Goal: Check status: Check status

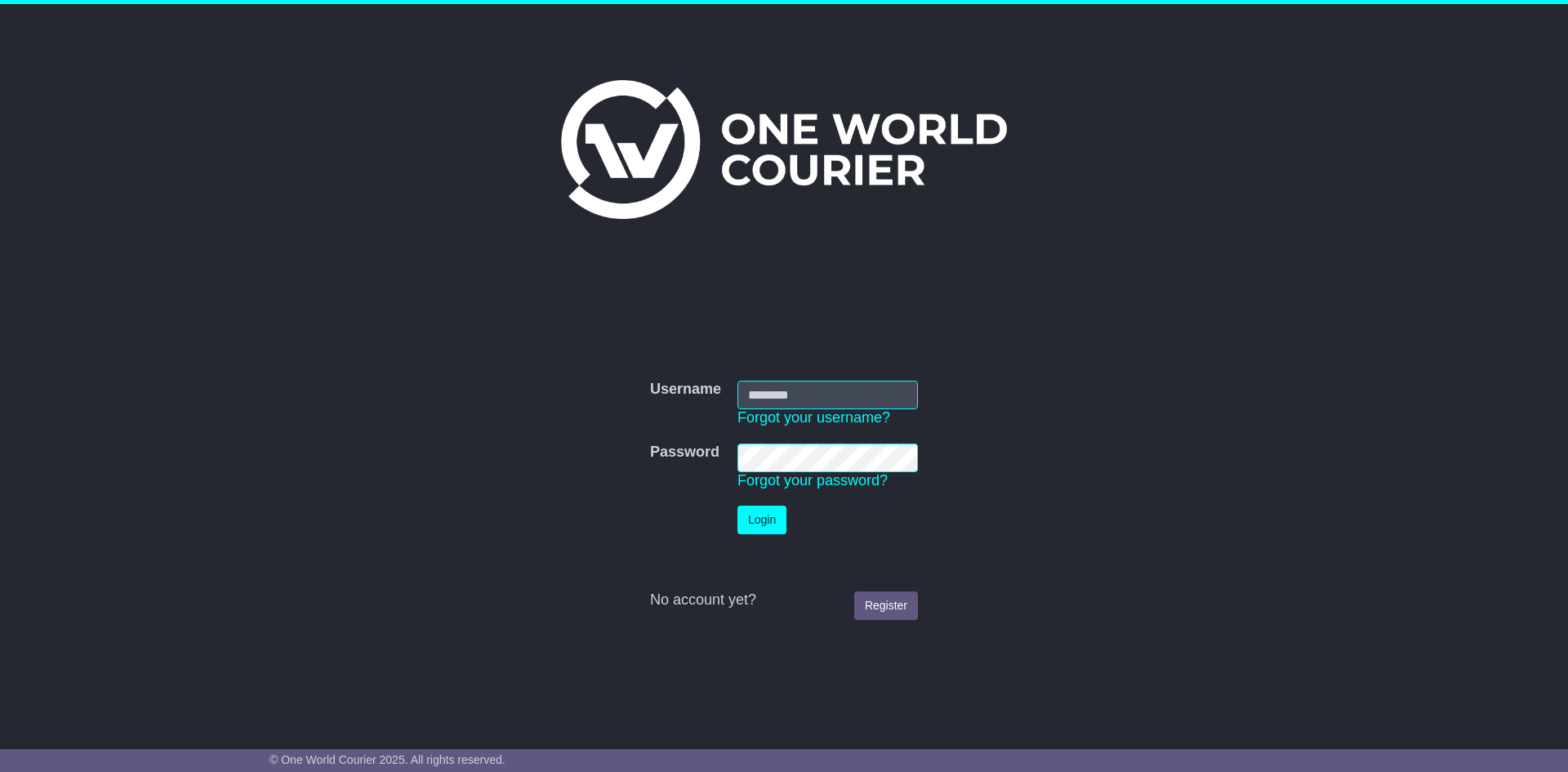
type input "**********"
click at [763, 517] on button "Login" at bounding box center [762, 519] width 49 height 29
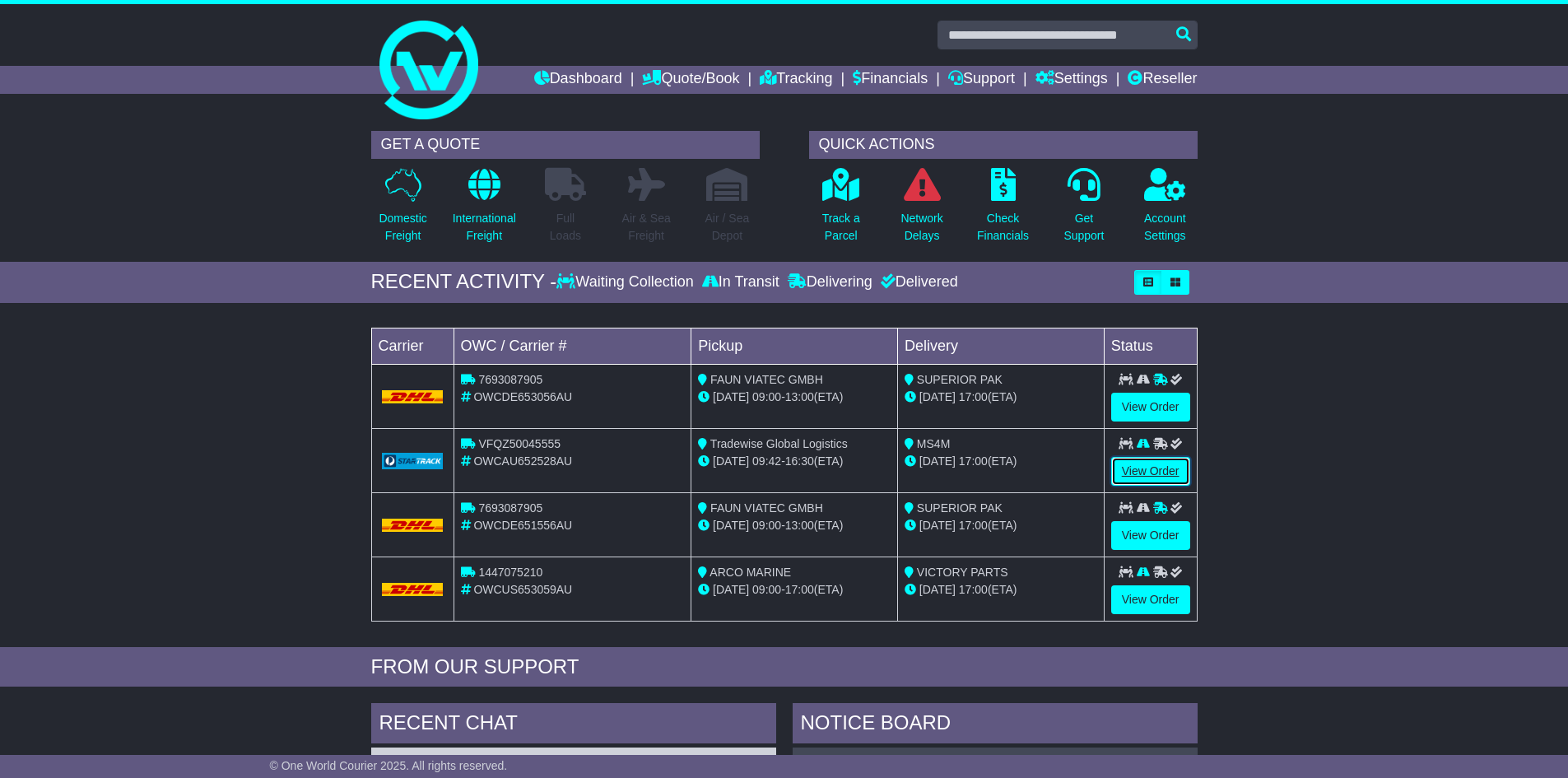
click at [1157, 470] on link "View Order" at bounding box center [1151, 471] width 79 height 29
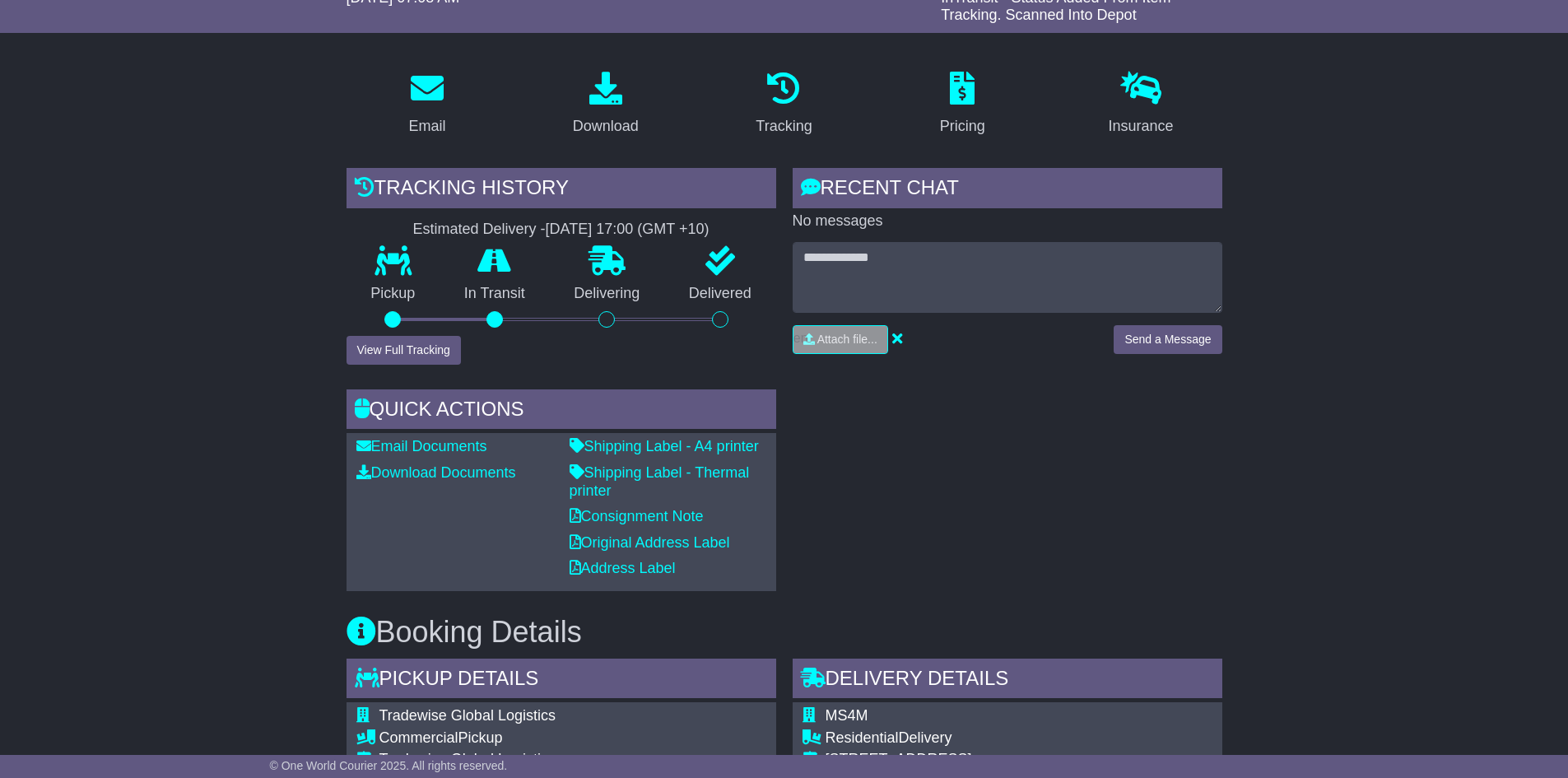
scroll to position [227, 0]
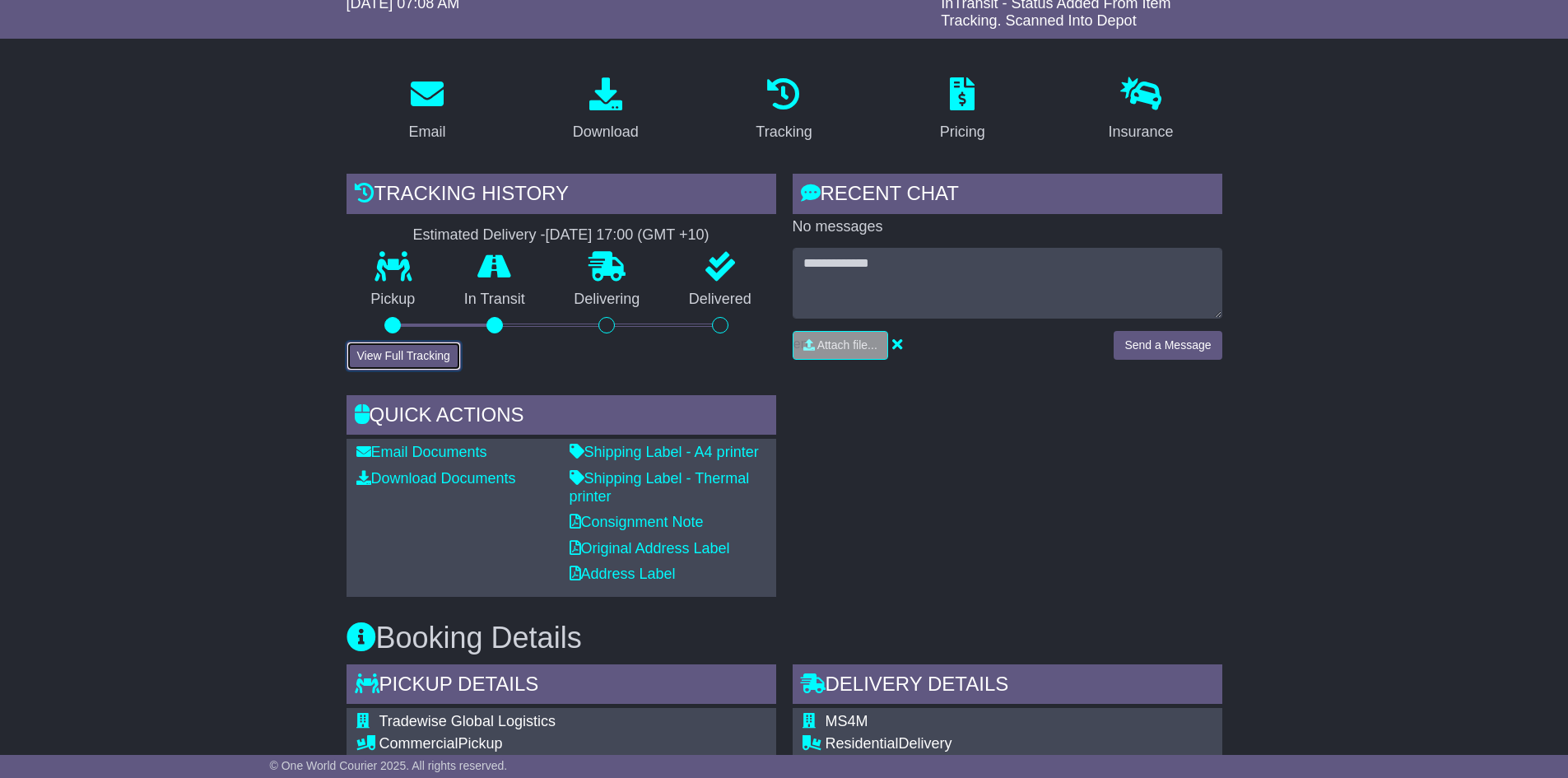
click at [392, 354] on button "View Full Tracking" at bounding box center [403, 356] width 114 height 29
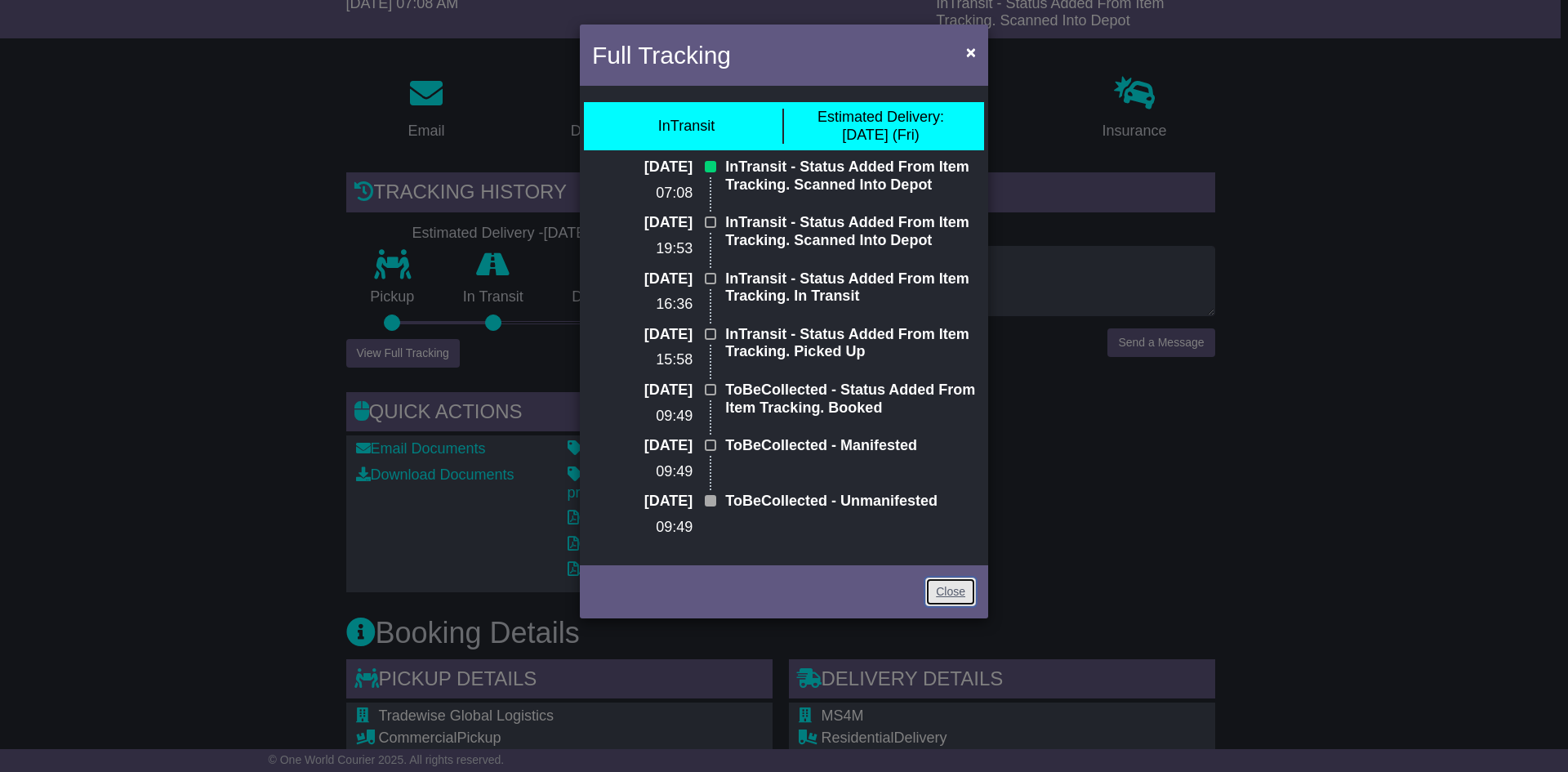
click at [953, 594] on link "Close" at bounding box center [950, 592] width 51 height 29
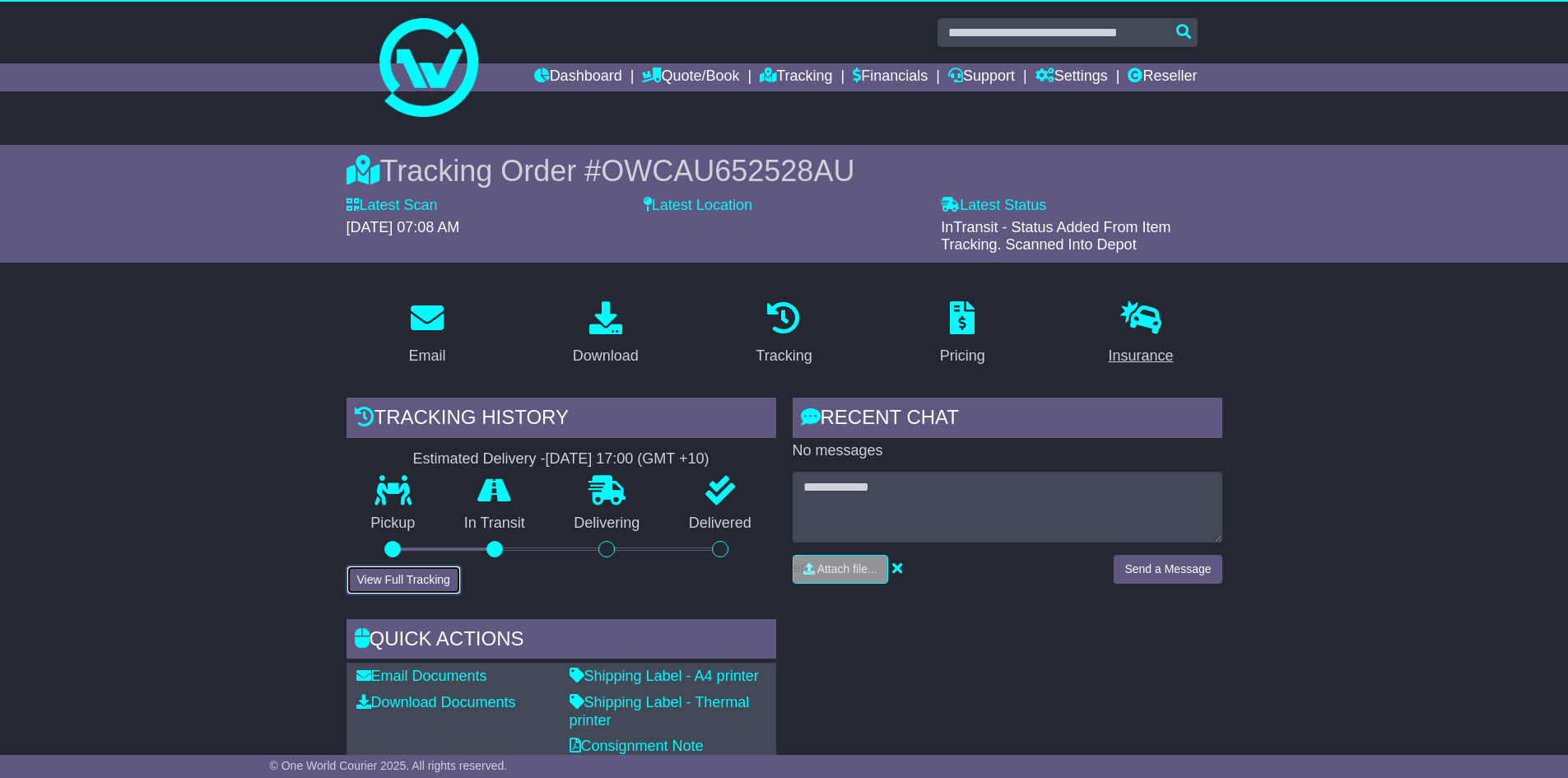
scroll to position [0, 0]
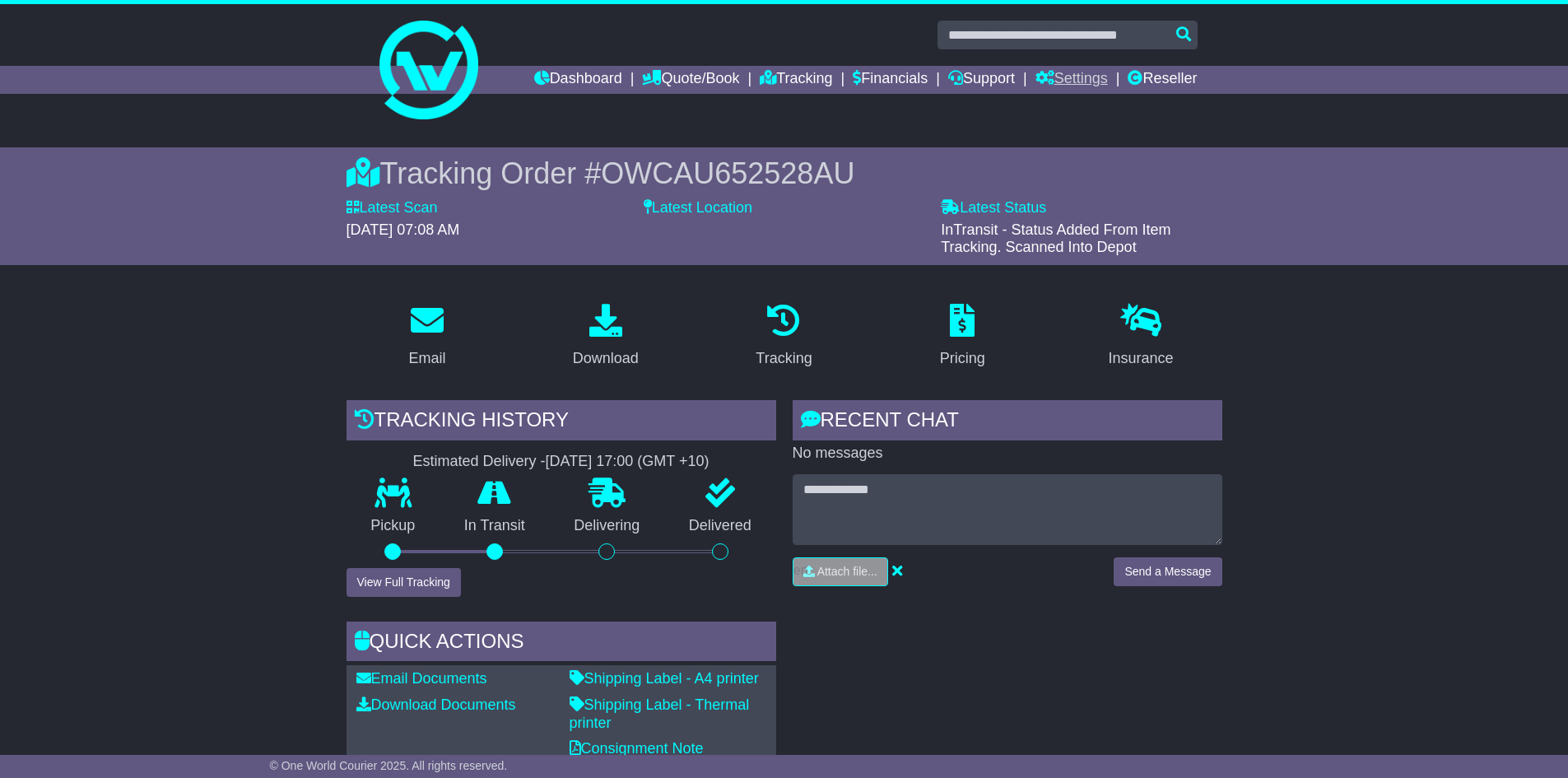
click at [1071, 79] on link "Settings" at bounding box center [1072, 80] width 73 height 28
click at [1070, 104] on link "Settings" at bounding box center [1101, 107] width 130 height 18
